Goal: Complete application form

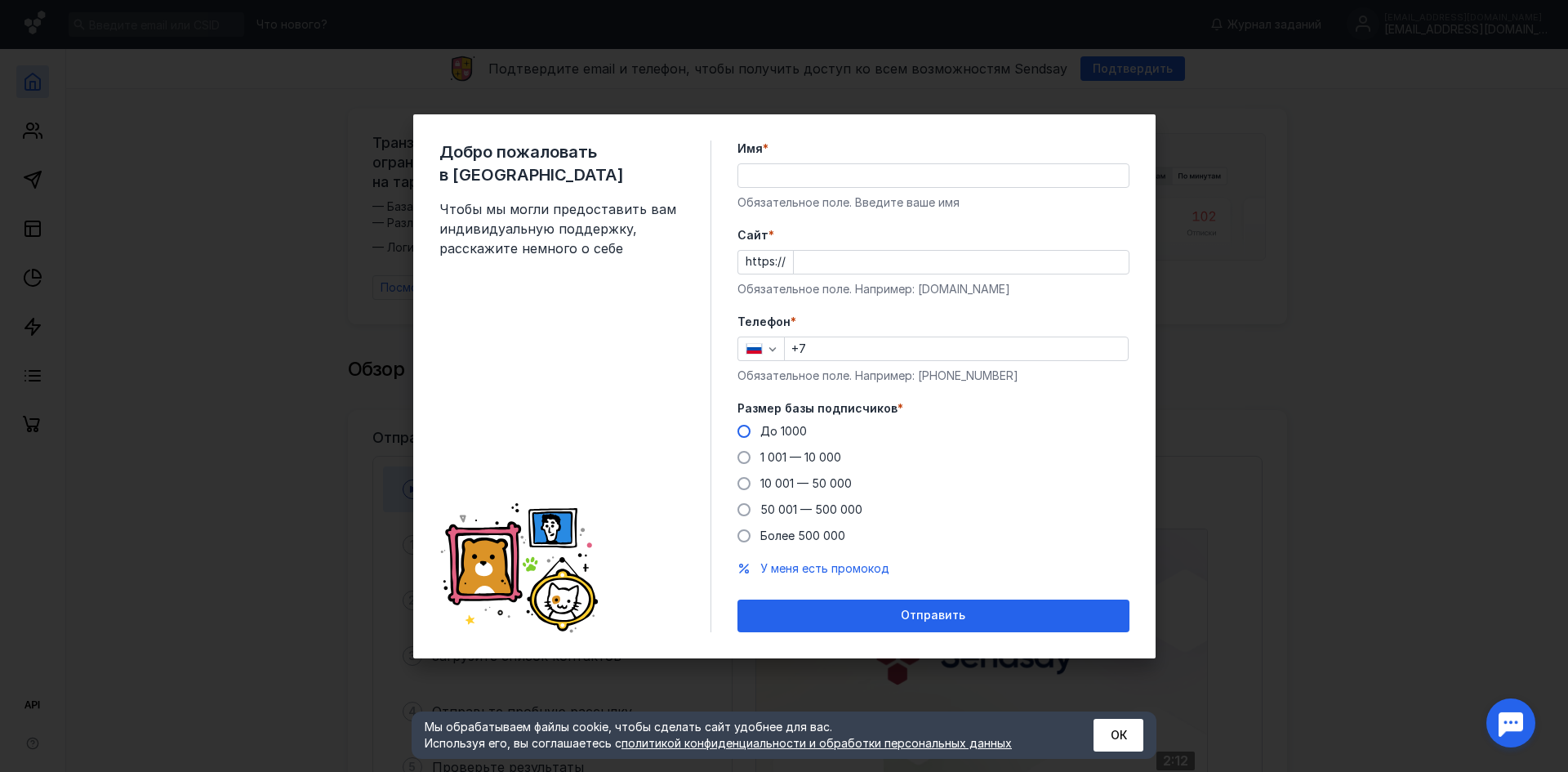
click at [758, 430] on label "До 1000" at bounding box center [772, 431] width 70 height 16
click at [0, 0] on input "До 1000" at bounding box center [0, 0] width 0 height 0
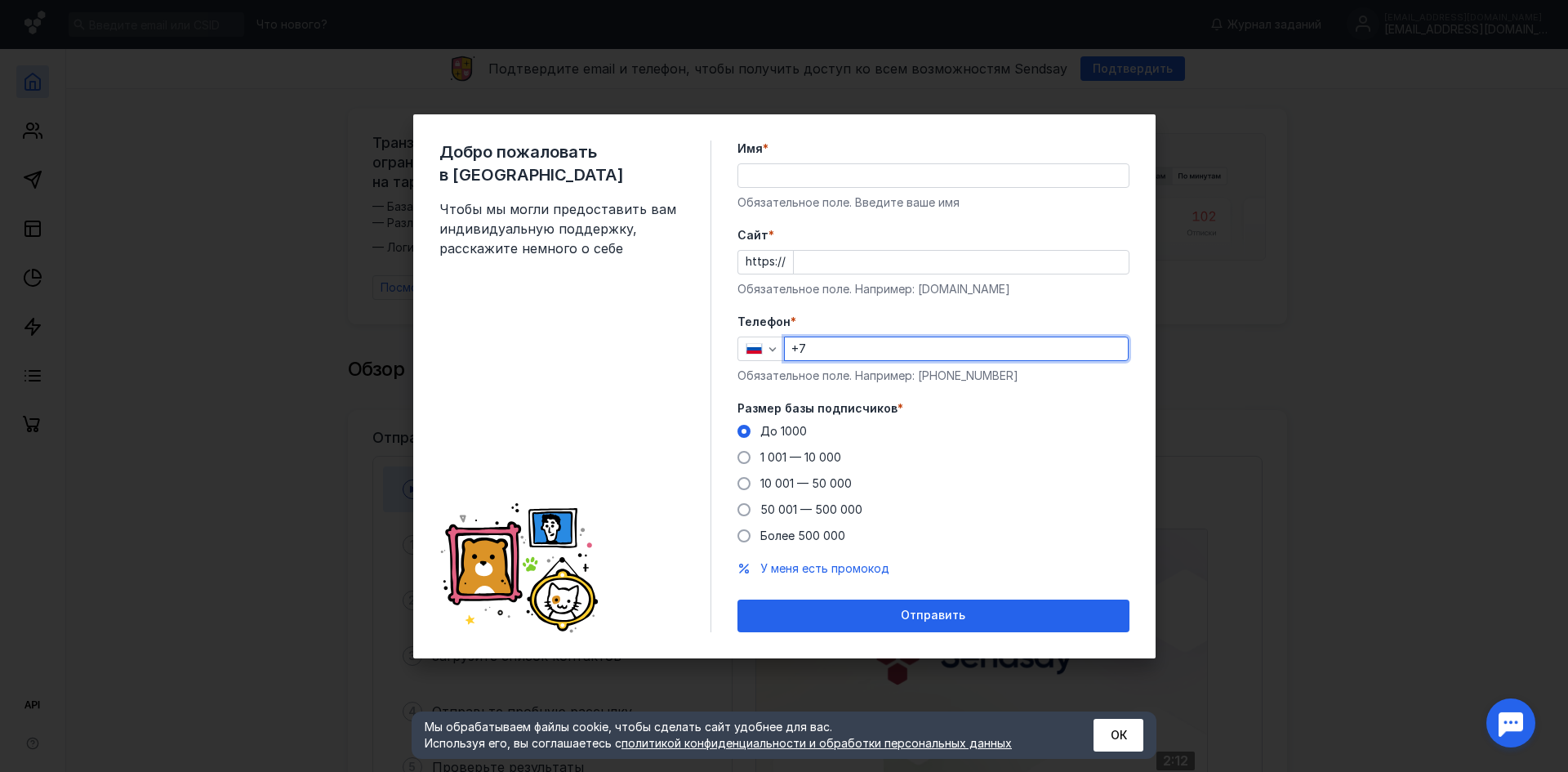
click at [835, 349] on input "+7" at bounding box center [956, 349] width 343 height 23
type input "[PHONE_NUMBER]"
click at [821, 247] on div "Cайт * https:// Обязательное поле. Например: [DOMAIN_NAME]" at bounding box center [933, 262] width 392 height 70
click at [821, 263] on input "Cайт *" at bounding box center [961, 262] width 335 height 23
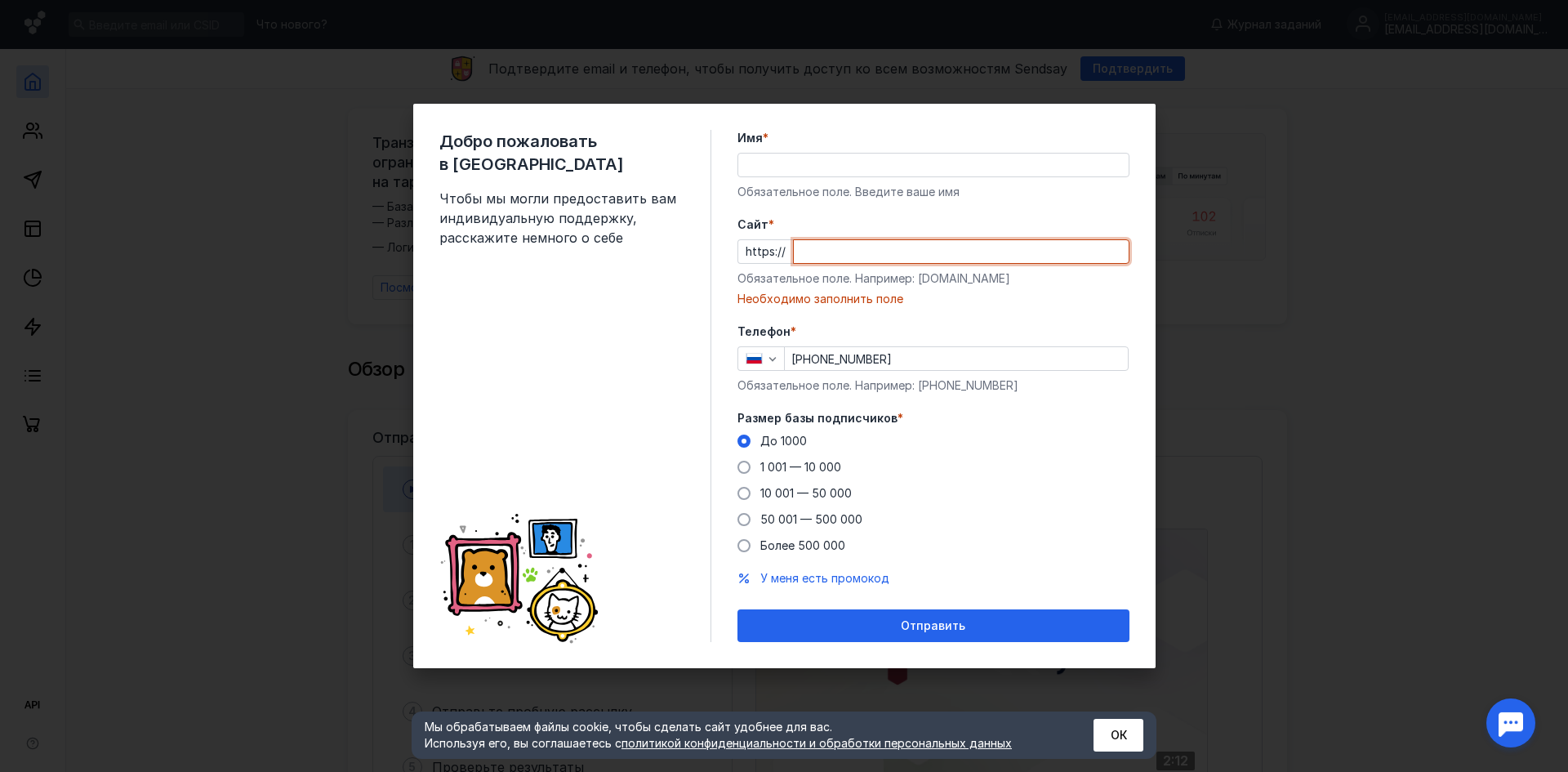
paste input "[DOMAIN_NAME][URL]"
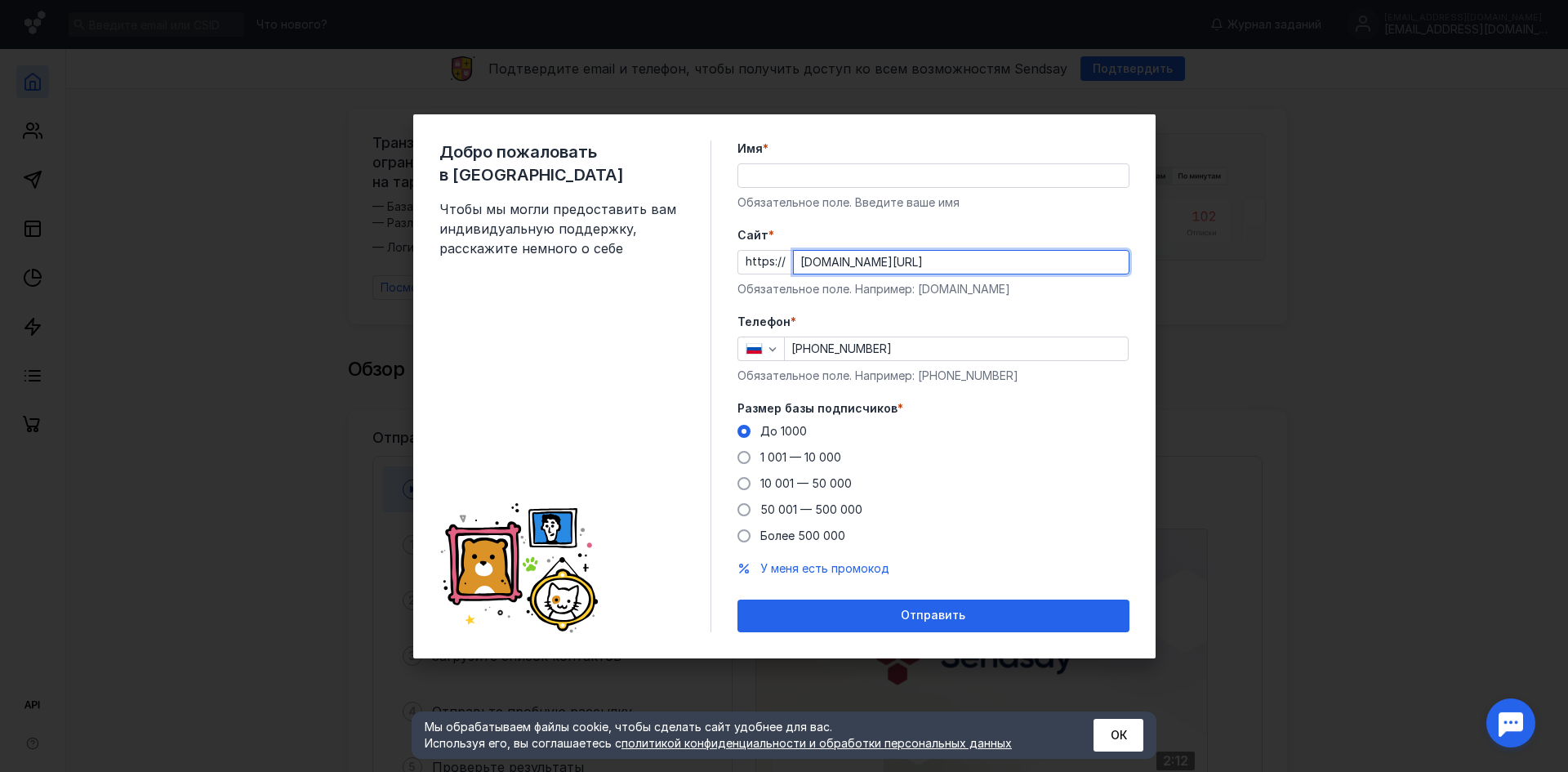
type input "[DOMAIN_NAME][URL]"
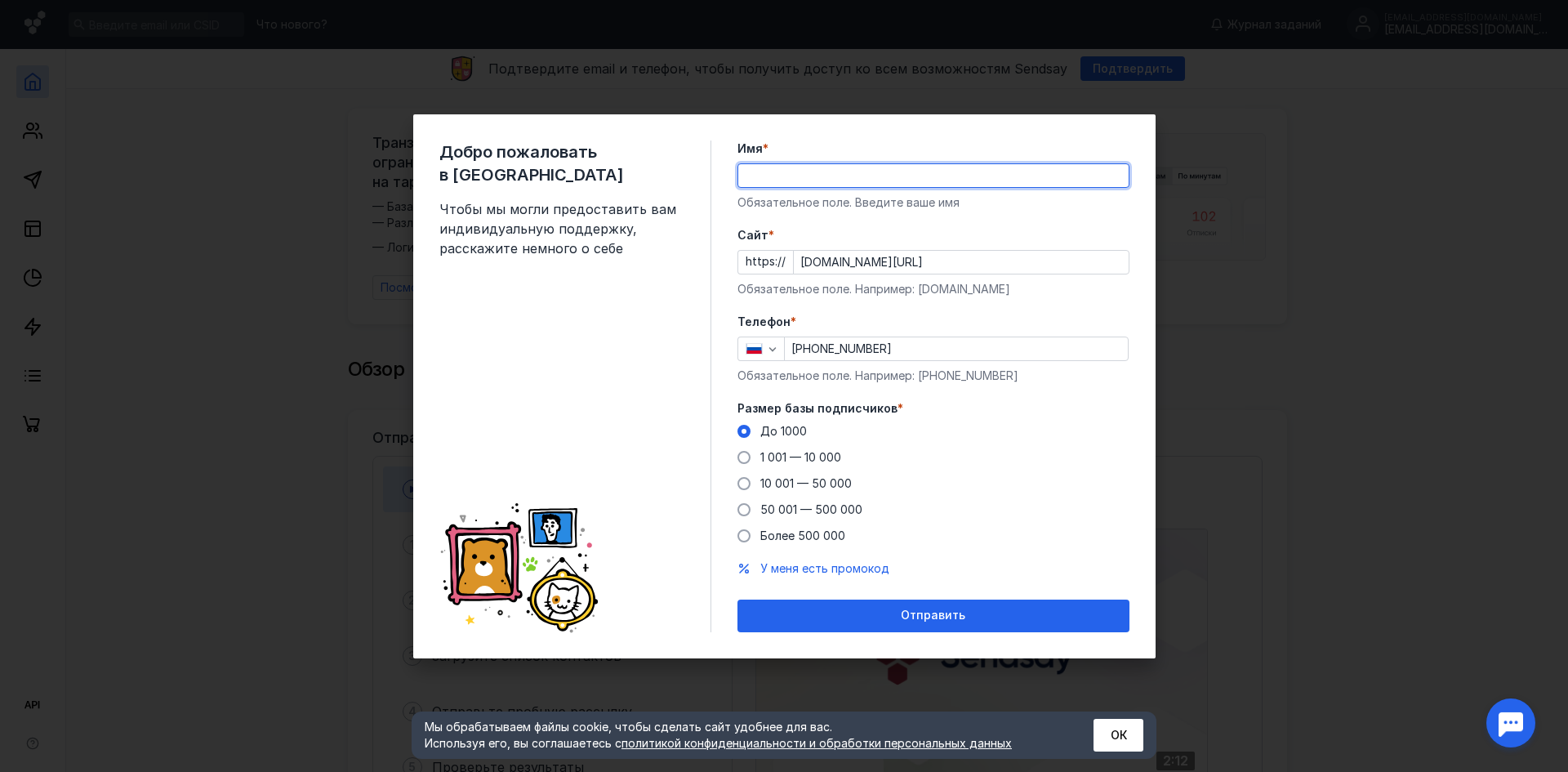
click at [818, 169] on input "Имя *" at bounding box center [933, 176] width 390 height 23
type input "[PERSON_NAME]"
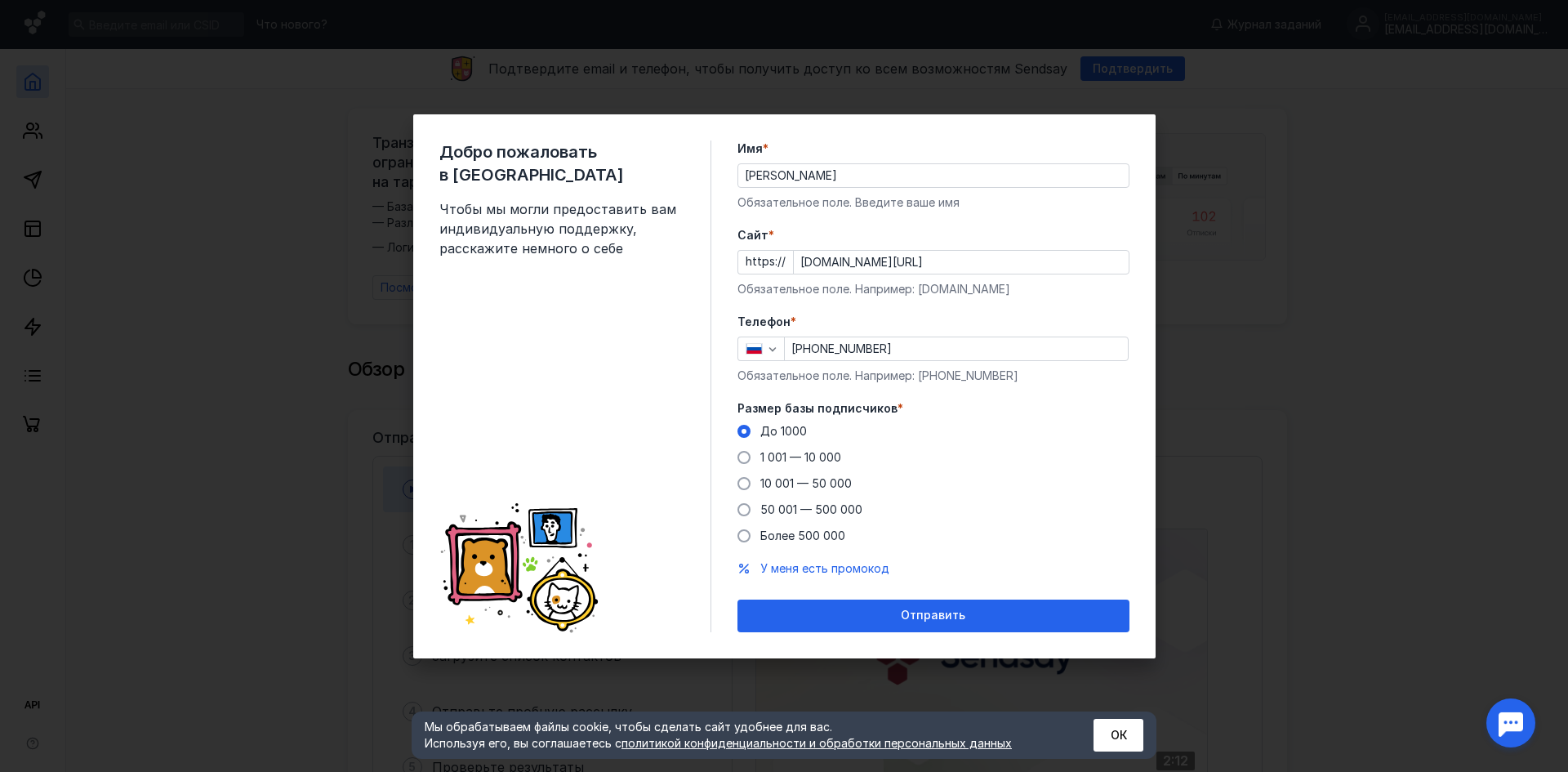
click at [1012, 212] on form "Имя * [PERSON_NAME] поле. Введите ваше имя [PERSON_NAME] * https:// [DOMAIN_NAM…" at bounding box center [933, 386] width 392 height 492
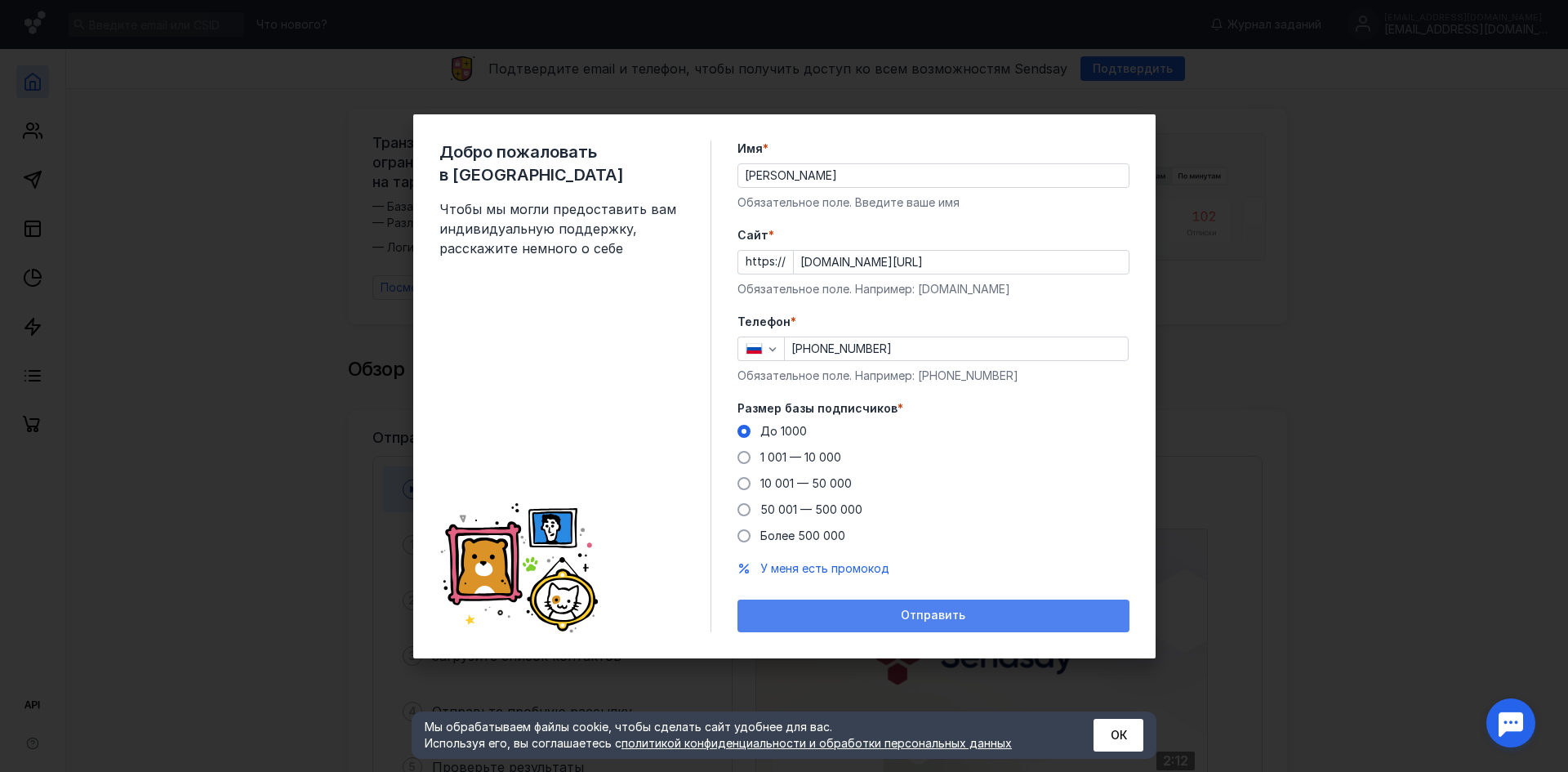
click at [925, 613] on span "Отправить" at bounding box center [932, 615] width 64 height 14
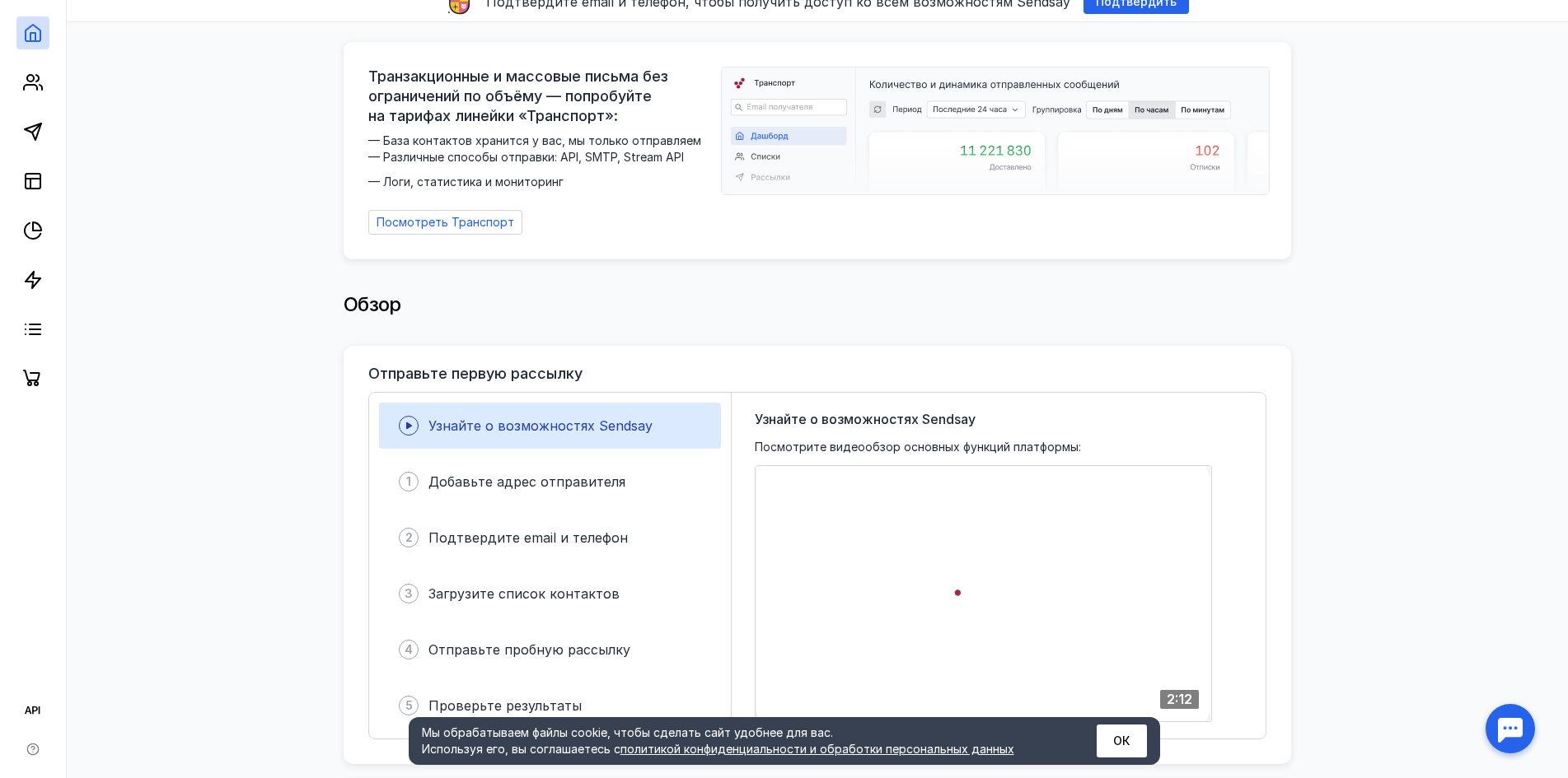
scroll to position [330, 0]
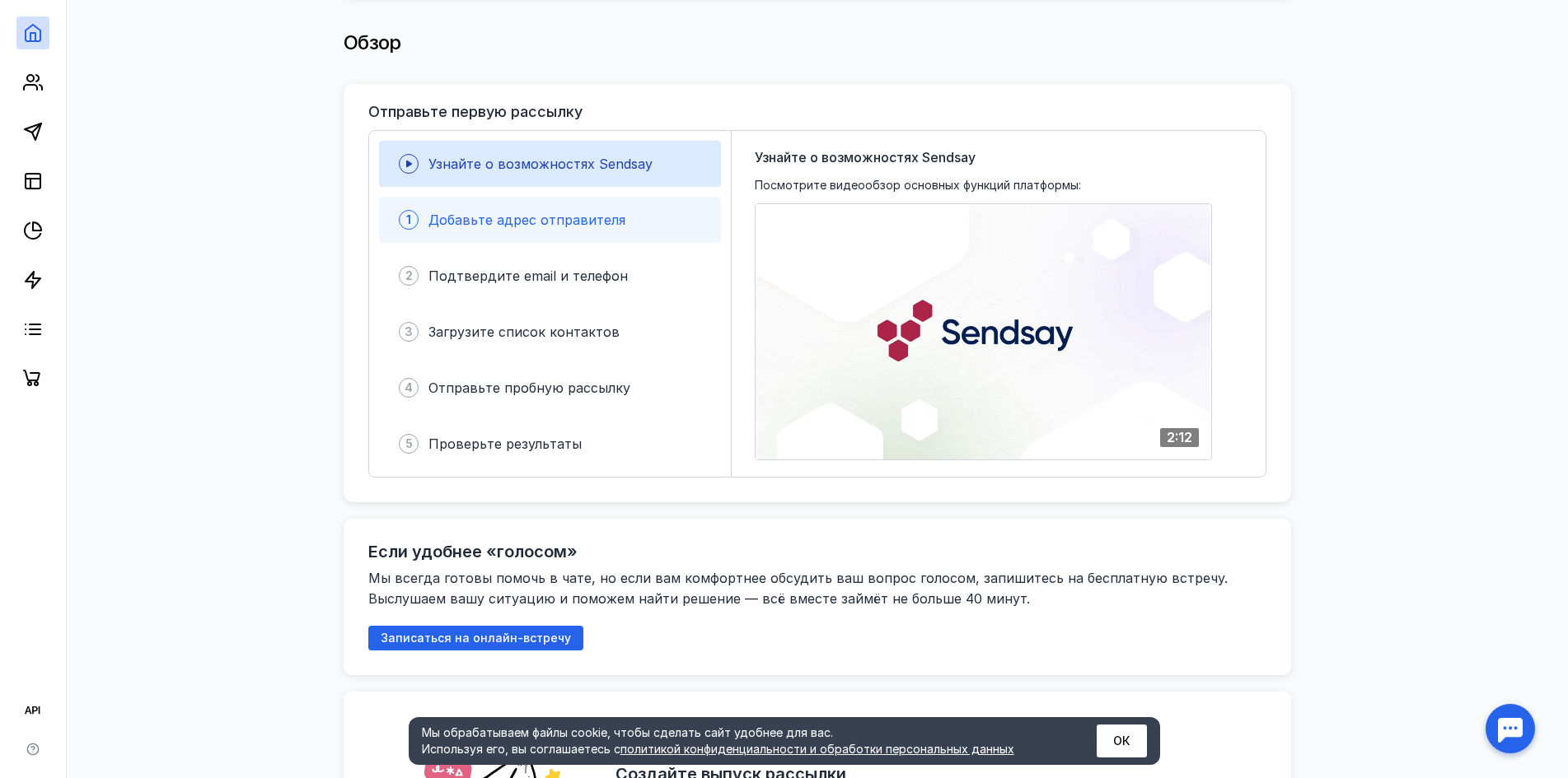
click at [589, 218] on span "Добавьте адрес отправителя" at bounding box center [527, 220] width 197 height 16
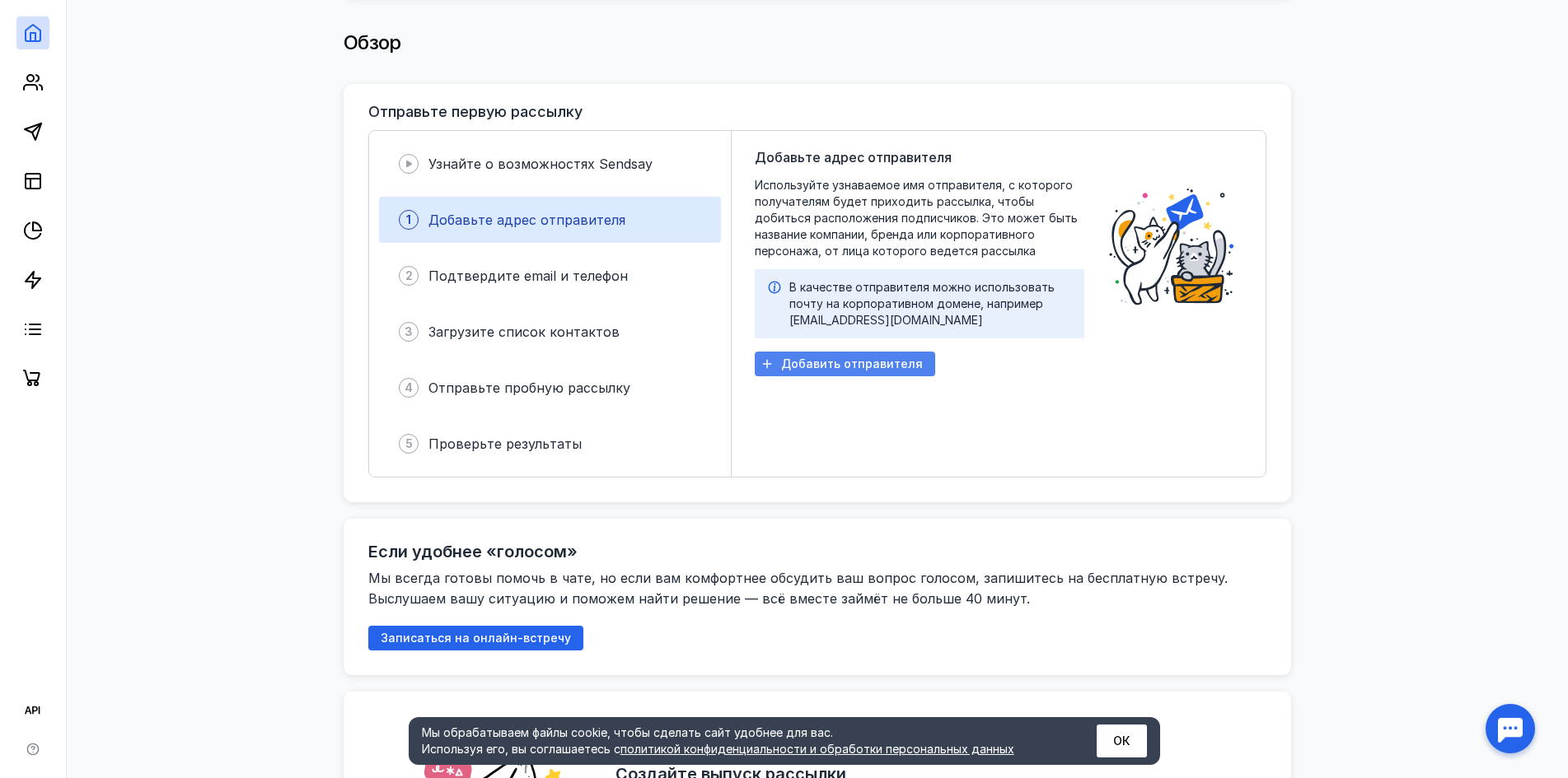
click at [824, 362] on span "Добавить отправителя" at bounding box center [852, 364] width 142 height 14
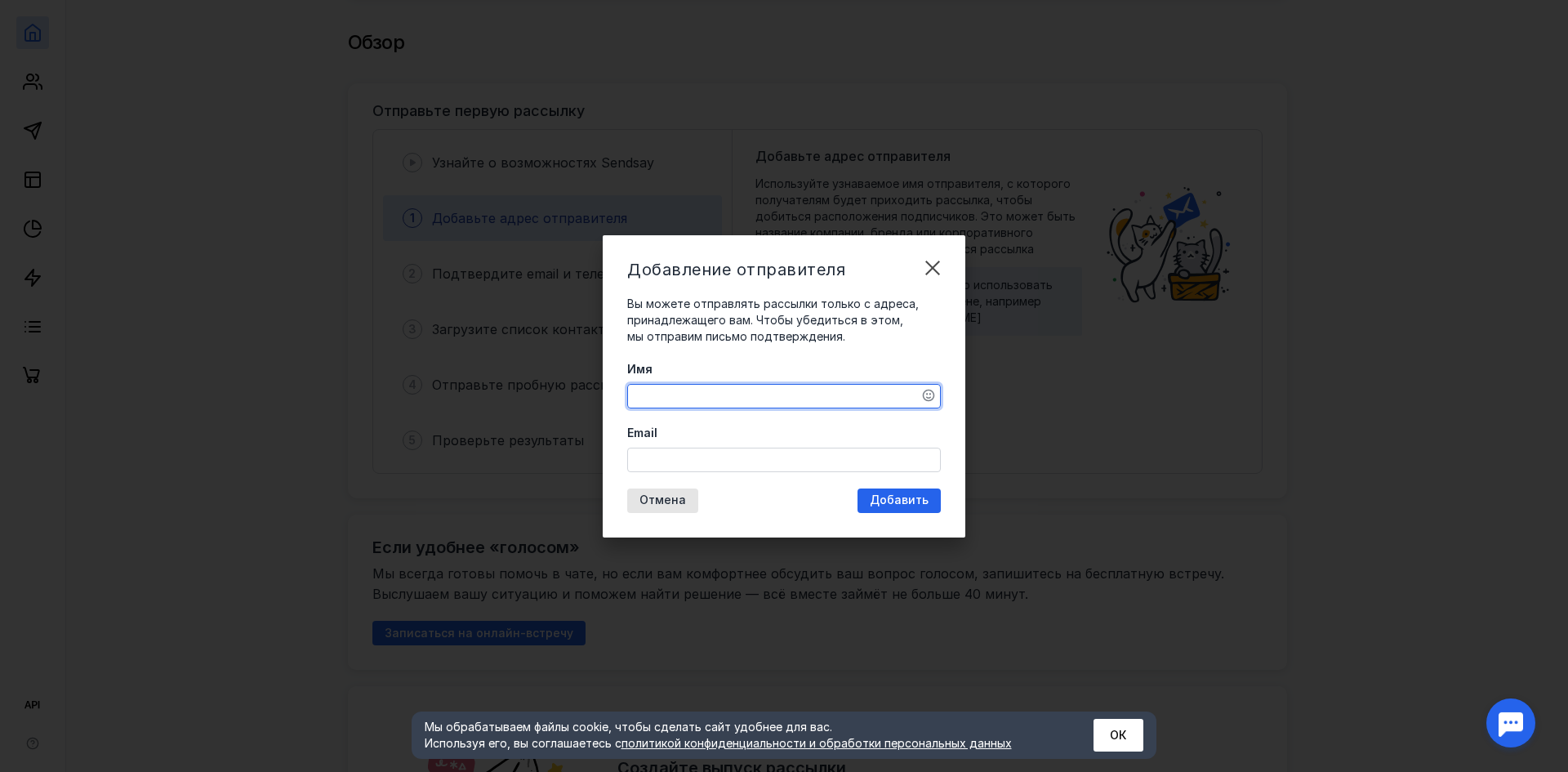
click at [692, 386] on textarea "Имя" at bounding box center [784, 396] width 312 height 23
type textarea "Bujhm"
type textarea "[PERSON_NAME]"
type input "ш"
click at [895, 496] on div "Добавление отправителя Вы можете отправлять рассылки только с адреса, принадлеж…" at bounding box center [784, 386] width 362 height 302
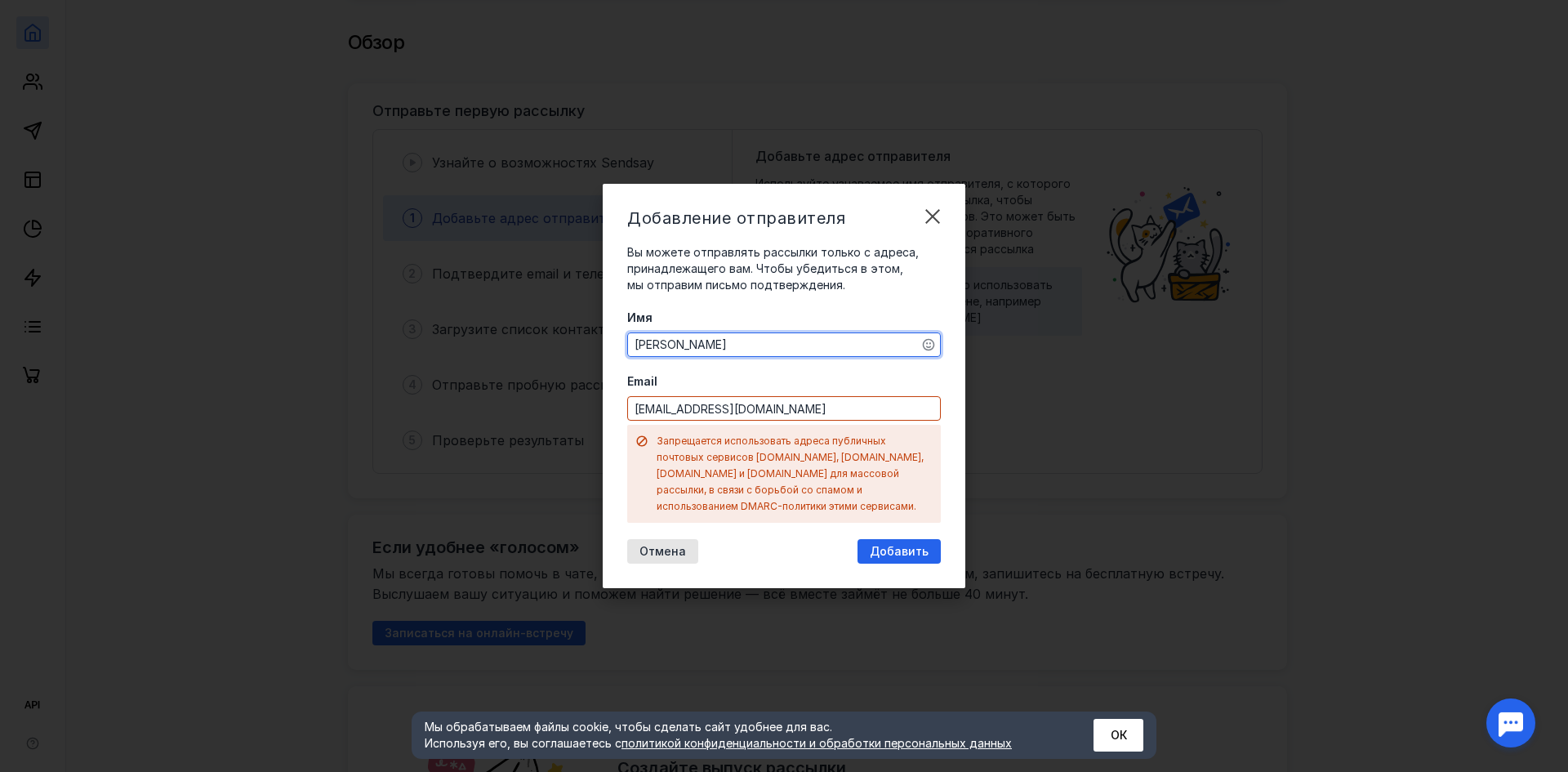
click at [763, 540] on div "Отмена Добавить" at bounding box center [784, 552] width 314 height 25
drag, startPoint x: 823, startPoint y: 418, endPoint x: 641, endPoint y: 430, distance: 182.4
click at [641, 430] on div "Email [EMAIL_ADDRESS][DOMAIN_NAME] Запрещается использовать адреса публичных по…" at bounding box center [784, 448] width 314 height 149
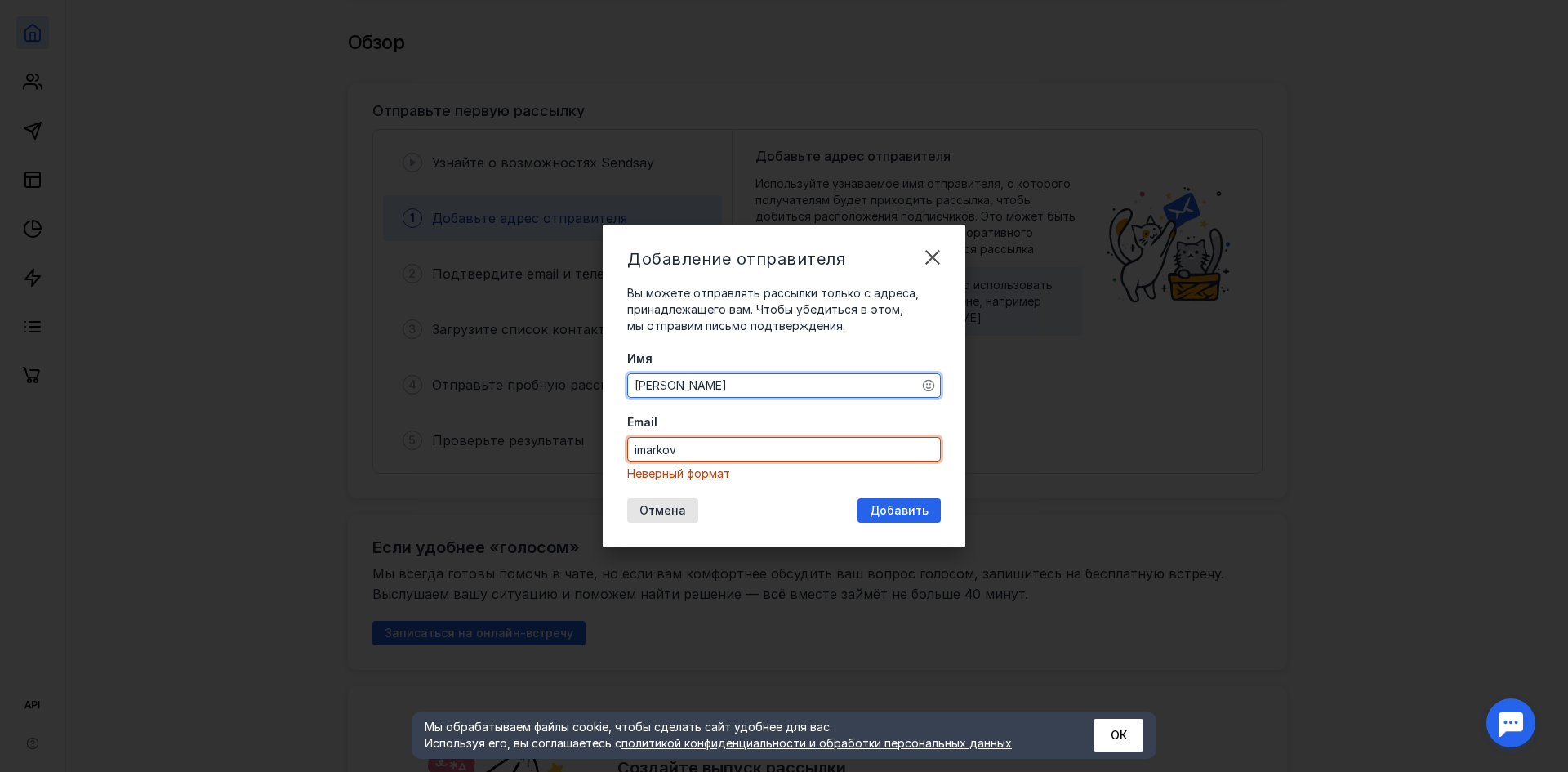
type input "[EMAIL_ADDRESS][DOMAIN_NAME]"
